Goal: Information Seeking & Learning: Learn about a topic

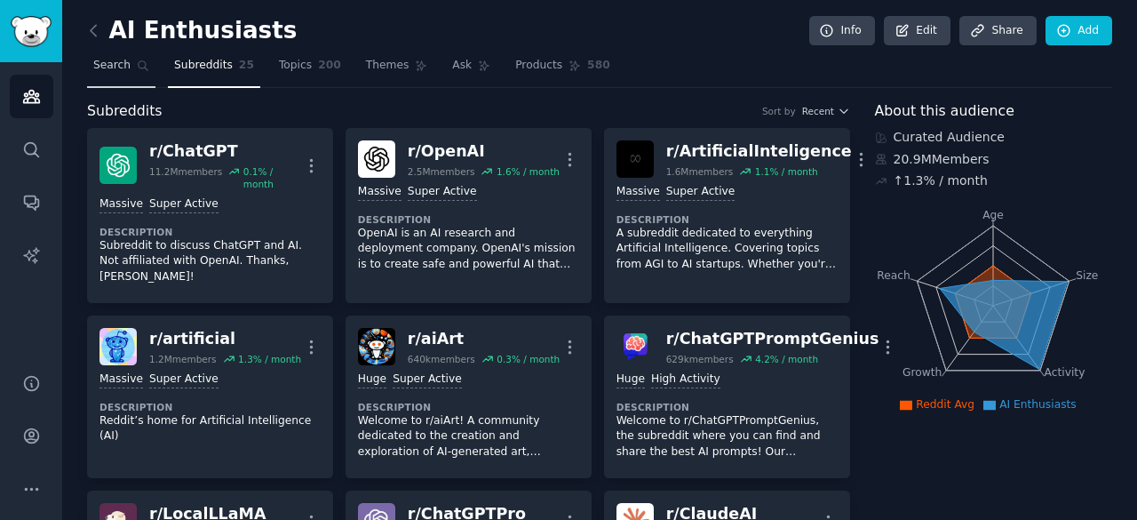
click at [125, 76] on link "Search" at bounding box center [121, 70] width 68 height 36
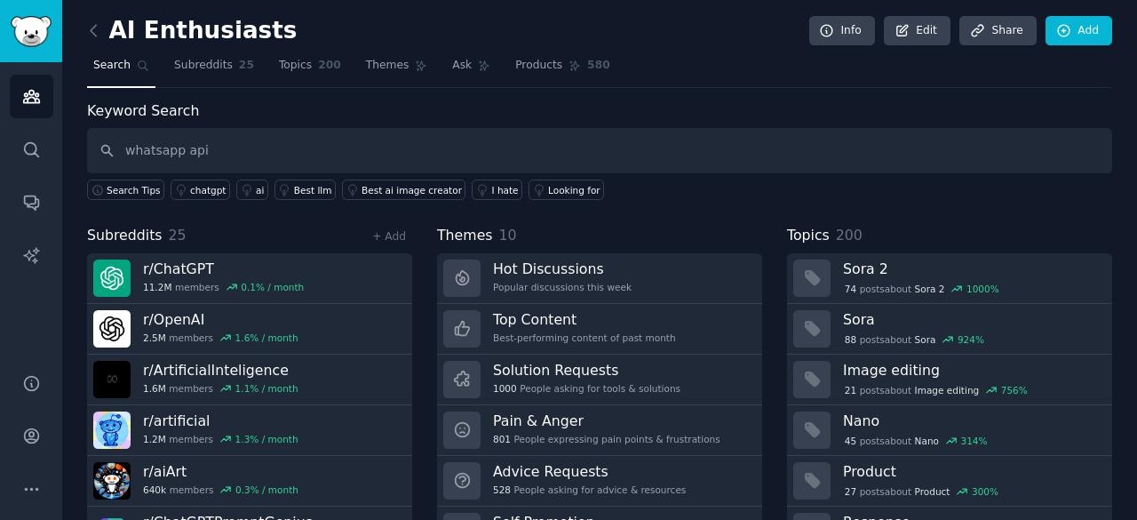
type input "whatsapp api"
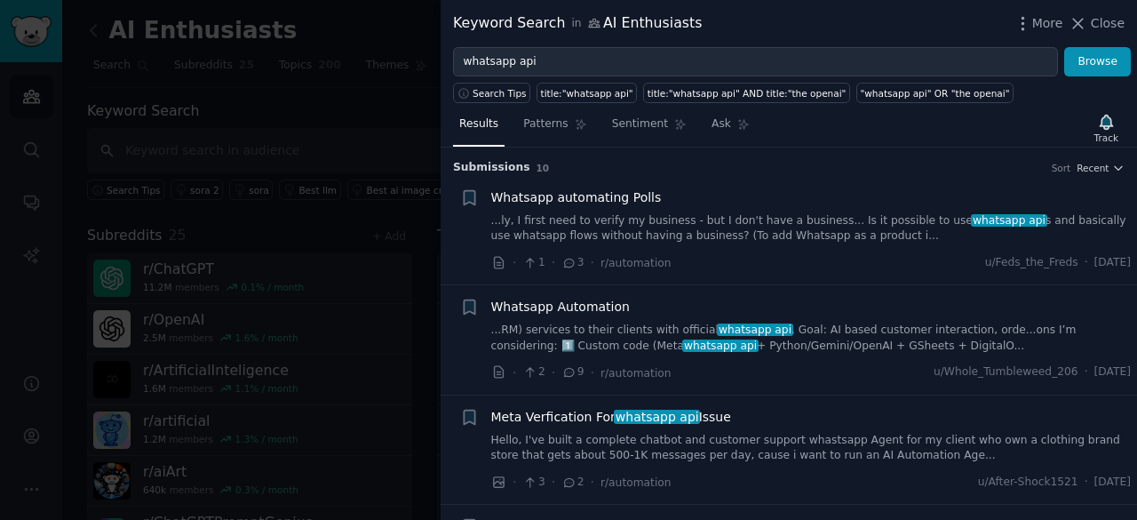
click at [578, 200] on span "Whatsapp automating Polls" at bounding box center [576, 197] width 171 height 19
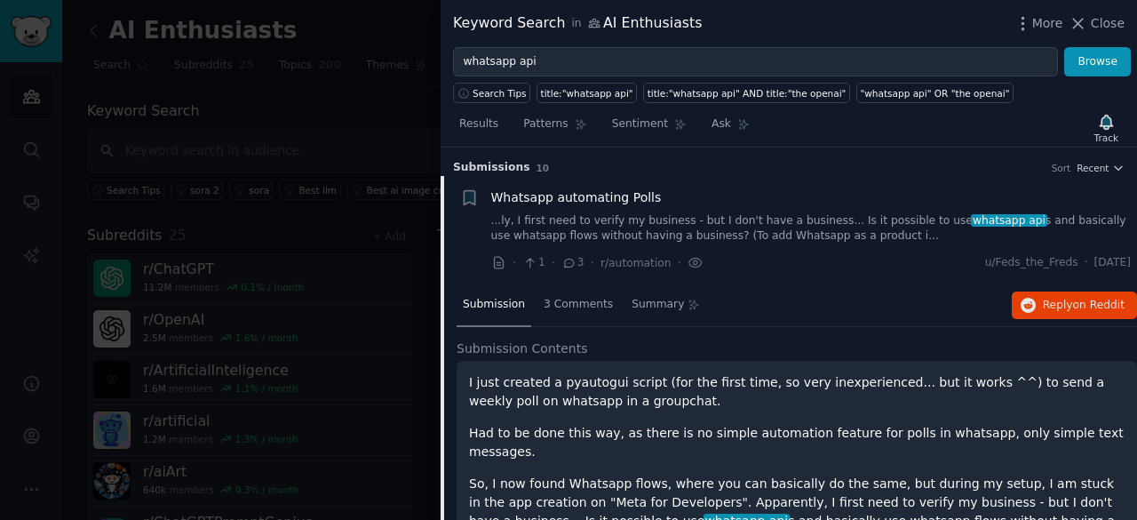
click at [562, 199] on span "Whatsapp automating Polls" at bounding box center [576, 197] width 171 height 19
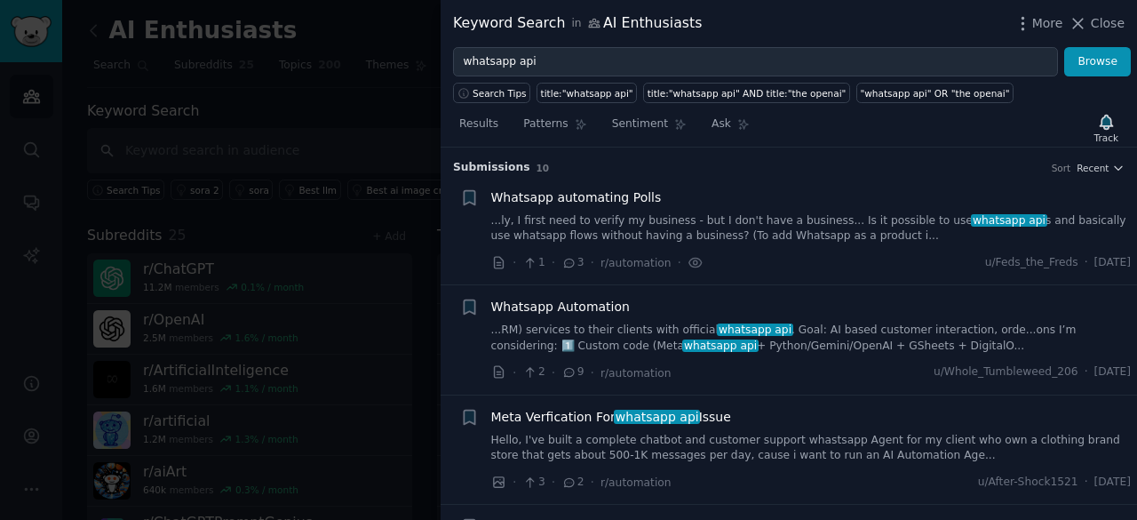
scroll to position [28, 0]
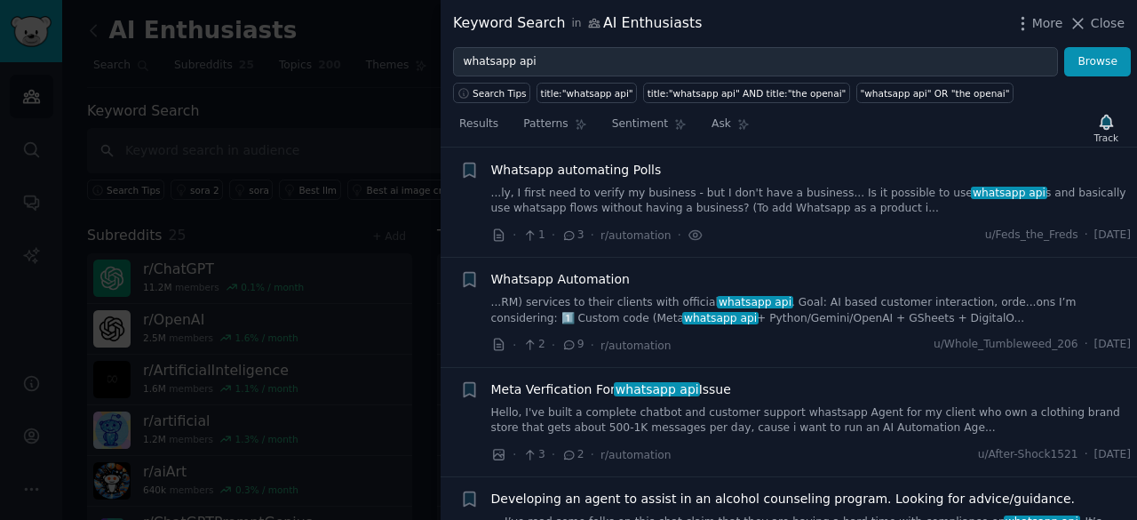
click at [572, 278] on span "Whatsapp Automation" at bounding box center [560, 279] width 139 height 19
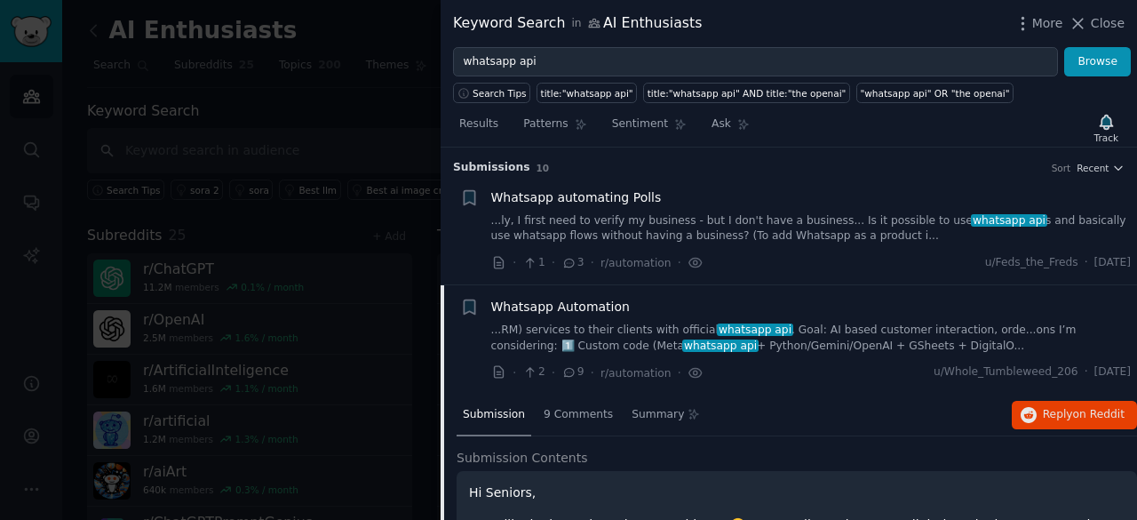
click at [535, 305] on span "Whatsapp Automation" at bounding box center [560, 307] width 139 height 19
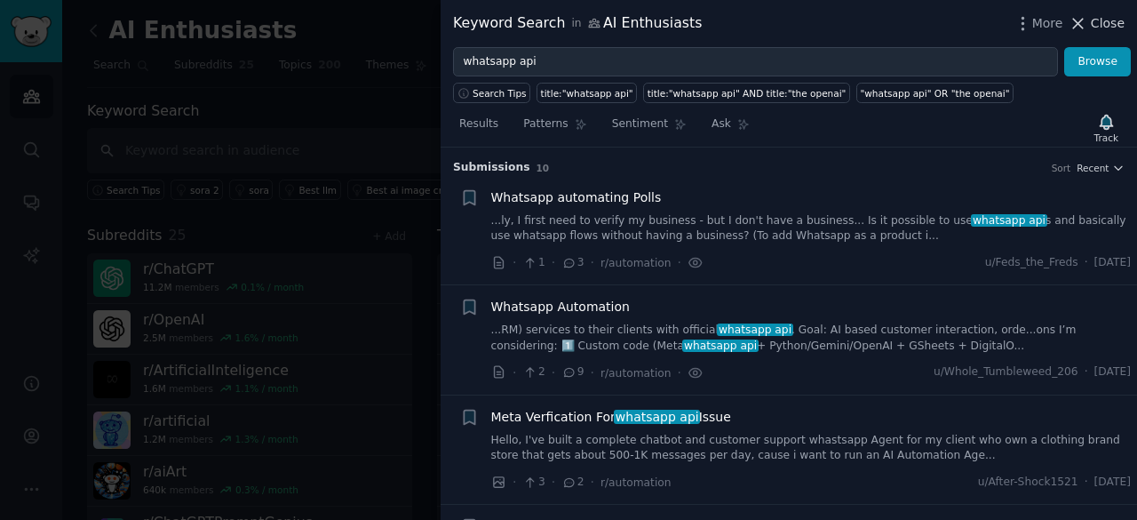
click at [1105, 17] on span "Close" at bounding box center [1108, 23] width 34 height 19
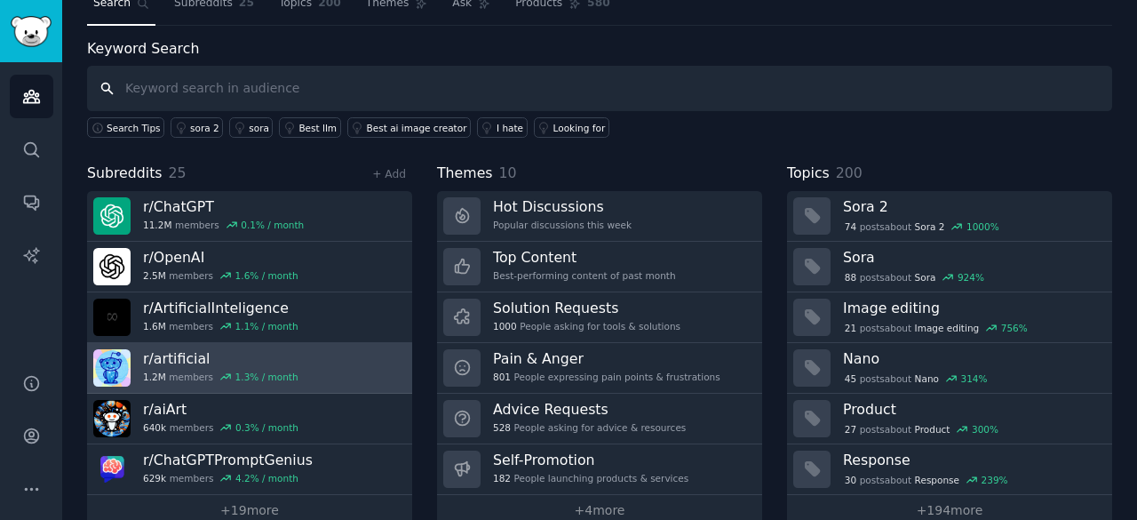
scroll to position [89, 0]
